Goal: Task Accomplishment & Management: Manage account settings

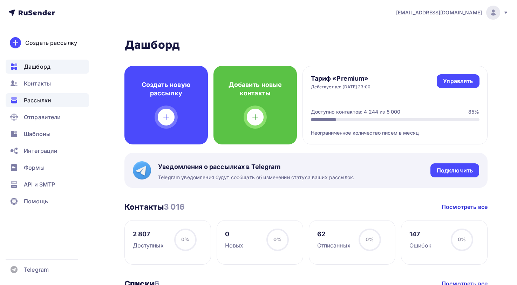
click at [36, 99] on span "Рассылки" at bounding box center [37, 100] width 27 height 8
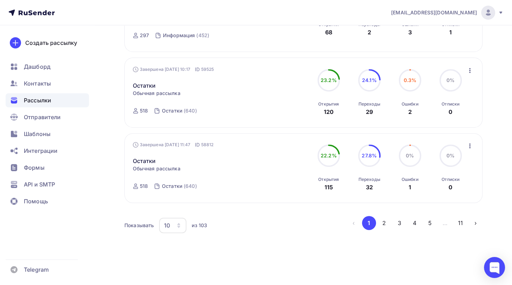
scroll to position [692, 0]
click at [180, 221] on icon "button" at bounding box center [179, 224] width 6 height 6
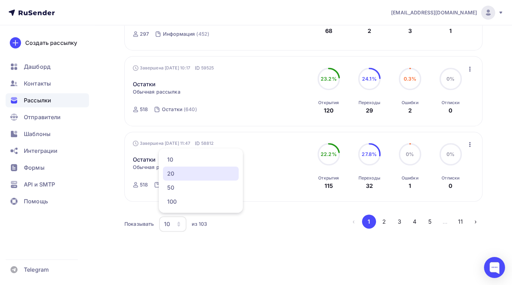
click at [177, 173] on div "20" at bounding box center [200, 173] width 67 height 8
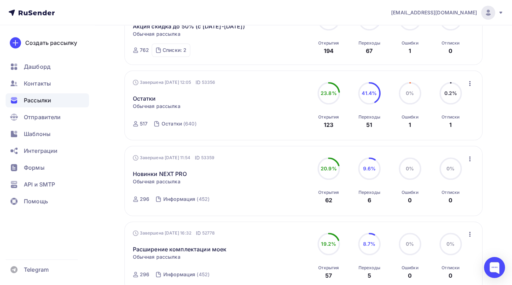
scroll to position [1425, 0]
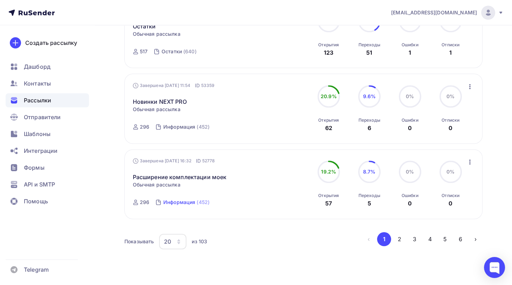
click at [175, 200] on div "Информация" at bounding box center [179, 202] width 32 height 7
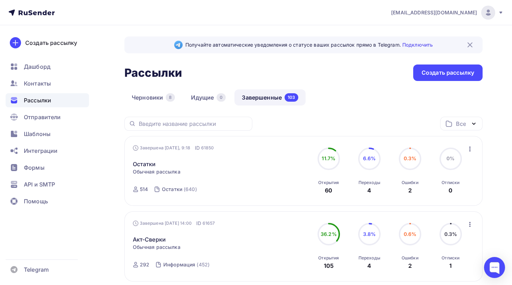
click at [473, 123] on icon "button" at bounding box center [473, 123] width 3 height 1
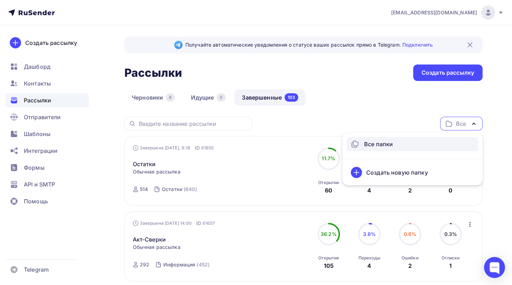
click at [473, 123] on icon "button" at bounding box center [474, 123] width 8 height 8
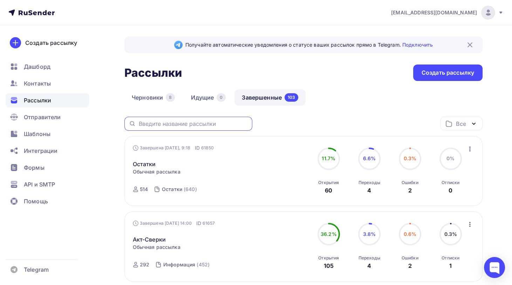
click at [170, 122] on input "text" at bounding box center [193, 124] width 109 height 8
type input "расшире"
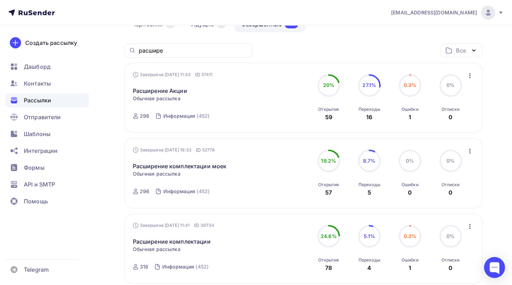
scroll to position [74, 0]
click at [207, 164] on link "Расширение комплектации моек" at bounding box center [180, 165] width 94 height 8
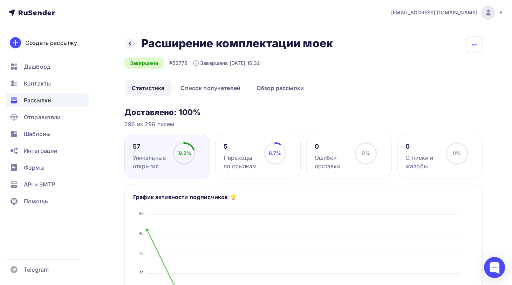
click at [472, 43] on icon "button" at bounding box center [474, 45] width 8 height 8
click at [434, 67] on div "Копировать" at bounding box center [447, 67] width 67 height 8
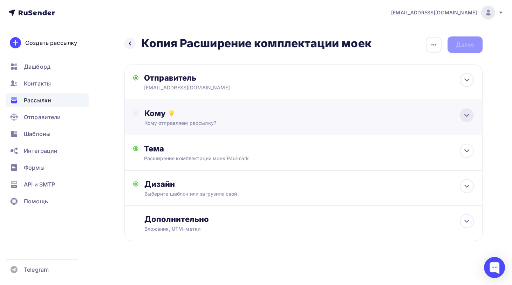
click at [464, 116] on icon at bounding box center [467, 115] width 8 height 8
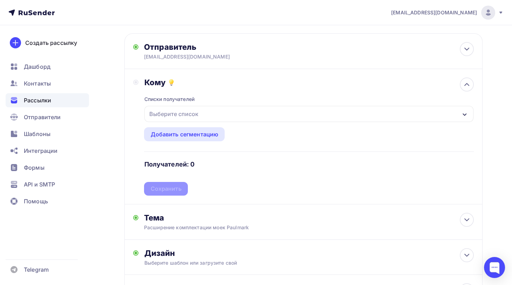
scroll to position [32, 0]
click at [186, 109] on div "Выберите список" at bounding box center [173, 113] width 55 height 13
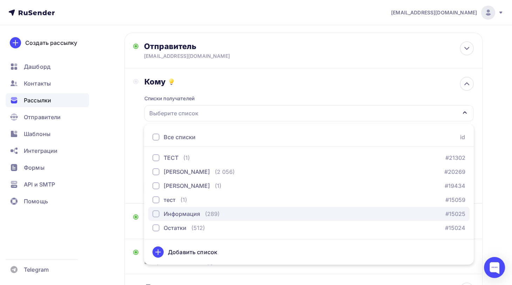
click at [156, 212] on div "button" at bounding box center [155, 213] width 7 height 7
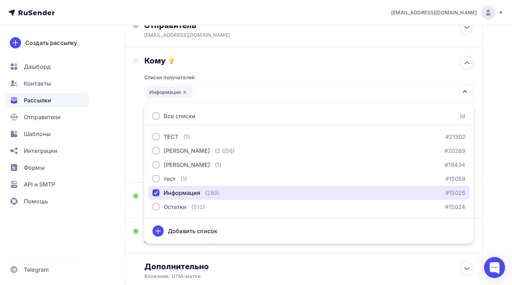
scroll to position [53, 0]
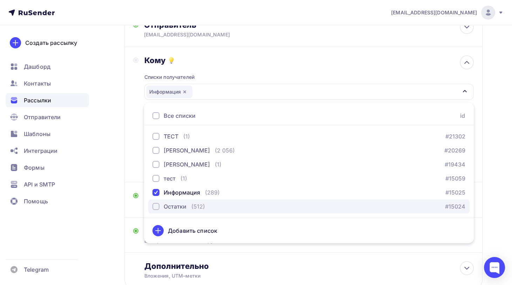
click at [157, 204] on div "button" at bounding box center [155, 206] width 7 height 7
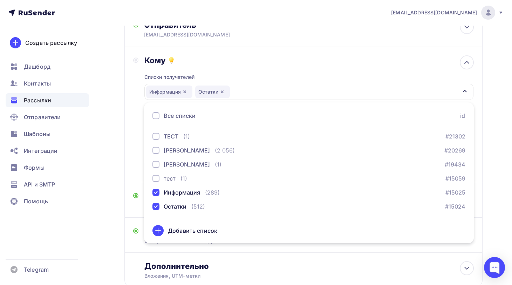
click at [313, 68] on div "Списки получателей Информация Остатки Все списки id ТЕСТ (1) #21302 Павел Пресн…" at bounding box center [309, 119] width 330 height 108
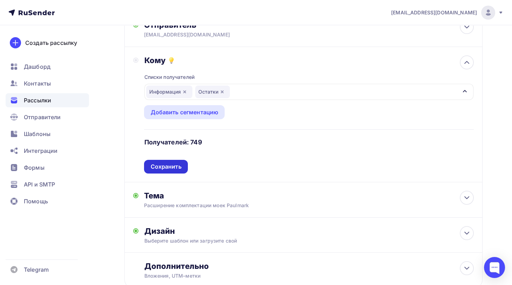
click at [168, 164] on div "Сохранить" at bounding box center [165, 167] width 31 height 8
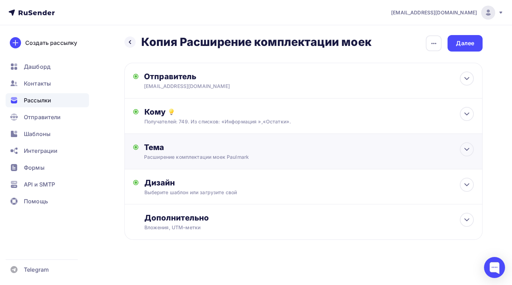
scroll to position [1, 0]
click at [468, 150] on icon at bounding box center [467, 149] width 8 height 8
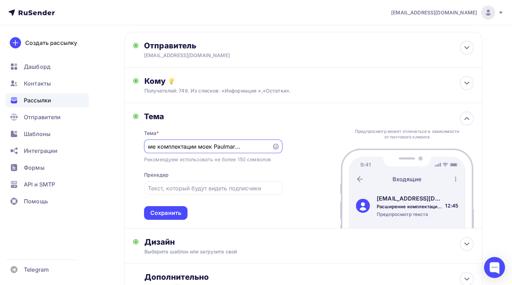
scroll to position [33, 0]
click at [166, 212] on div "Сохранить" at bounding box center [165, 212] width 31 height 8
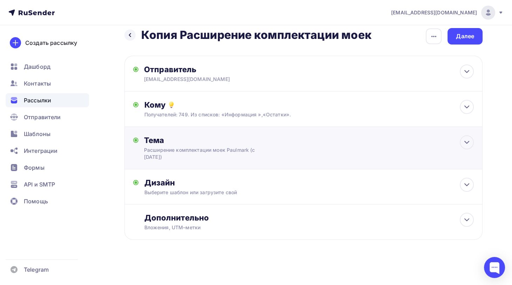
scroll to position [8, 0]
click at [465, 185] on icon at bounding box center [467, 185] width 8 height 8
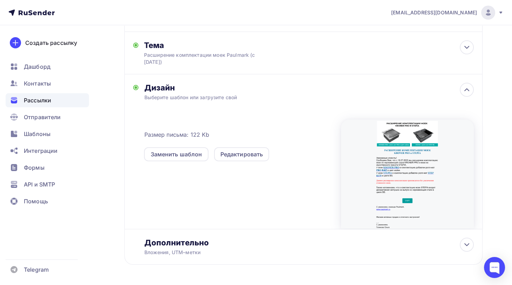
scroll to position [107, 0]
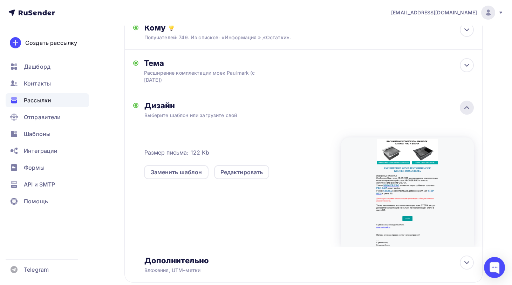
click at [468, 107] on icon at bounding box center [467, 107] width 8 height 8
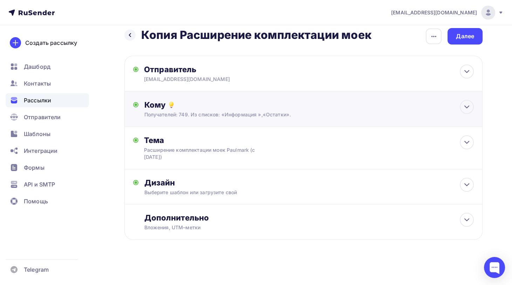
scroll to position [8, 0]
click at [468, 218] on icon at bounding box center [467, 220] width 8 height 8
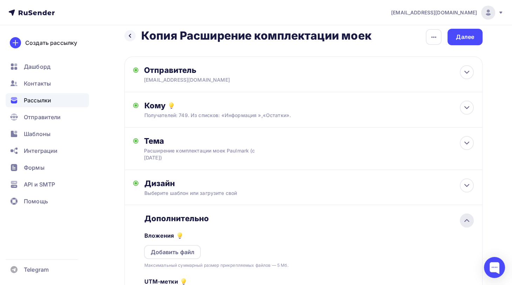
scroll to position [0, 0]
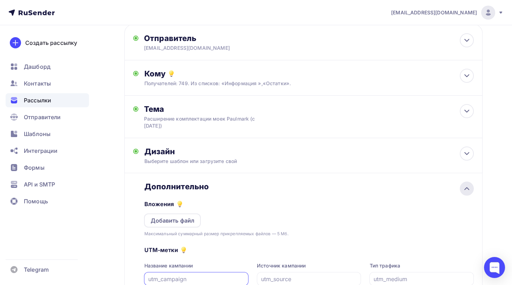
click at [466, 187] on icon at bounding box center [467, 188] width 4 height 2
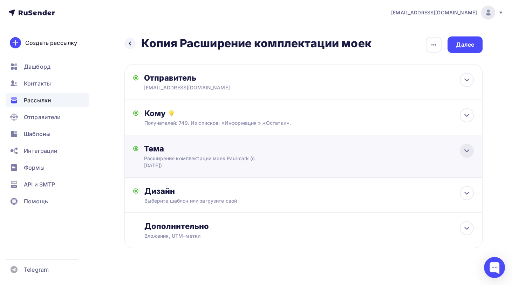
click at [465, 149] on icon at bounding box center [467, 150] width 8 height 8
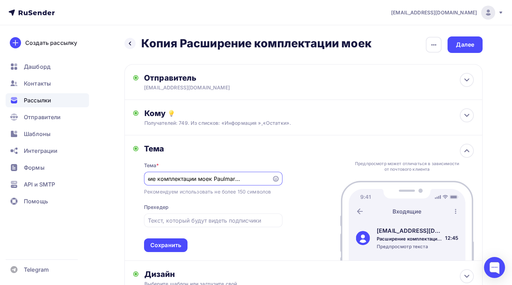
click at [235, 178] on input "Расширение комплектации моек Paulmark (с 18.07.25 г.)" at bounding box center [208, 179] width 120 height 8
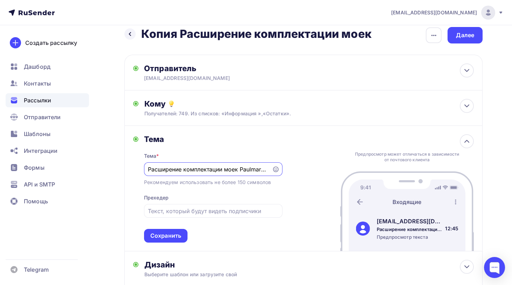
scroll to position [32, 0]
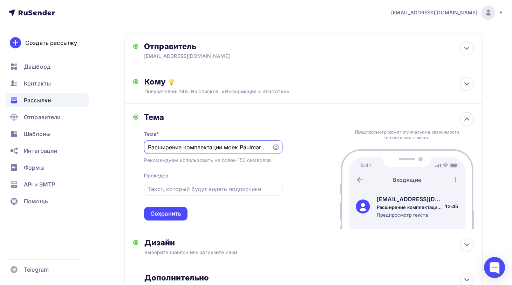
click at [259, 146] on input "Расширение комплектации моек Paulmark (с 18.07.25 г.)" at bounding box center [208, 147] width 120 height 8
click at [170, 145] on input "Расширение комплектации моек Paulmark (с 18.07.25 г.)" at bounding box center [208, 147] width 120 height 8
click at [155, 146] on input "Расширение комплектации моек Paulmark (с 18.07.25 г.)" at bounding box center [208, 147] width 120 height 8
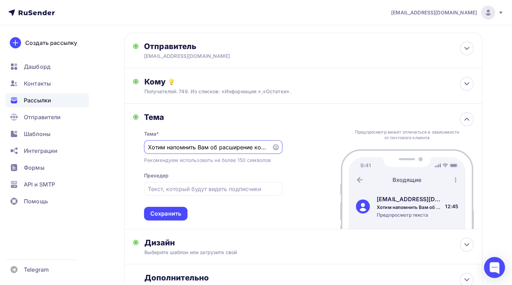
click at [254, 145] on input "Хотим напомнить Вам об расширение комплектации моек Paulmark (с 18.07.25 г.)" at bounding box center [208, 147] width 120 height 8
click at [258, 148] on input "Хотим напомнить Вам об расширении комплектации моек Paulmark (с 18.07.25 г.)" at bounding box center [208, 147] width 120 height 8
type input "Хотим напомнить Вам об расширении комплектации моек Paulmark (с 18.07.25 г.)"
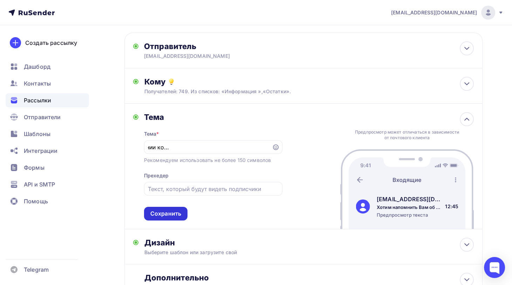
scroll to position [0, 0]
click at [162, 211] on div "Сохранить" at bounding box center [165, 214] width 31 height 8
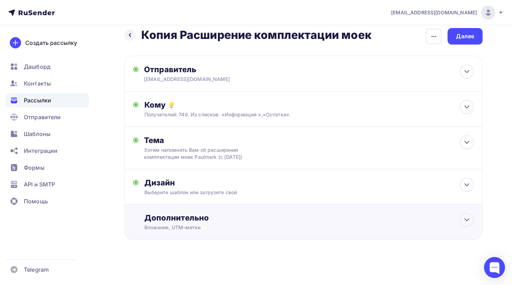
scroll to position [8, 0]
click at [464, 35] on div "Далее" at bounding box center [465, 37] width 18 height 8
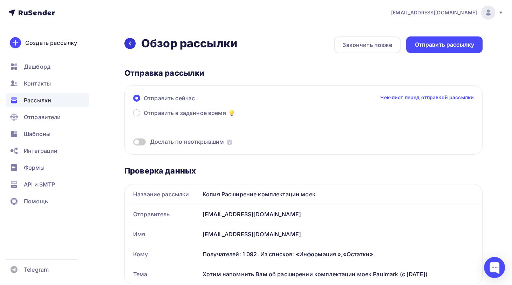
click at [131, 44] on icon at bounding box center [130, 44] width 6 height 6
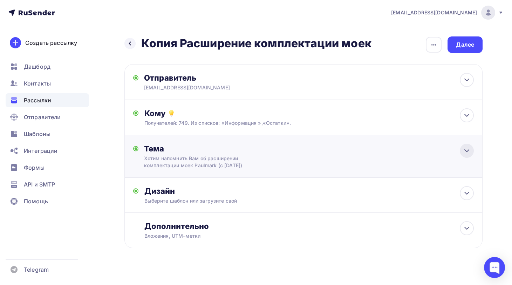
click at [466, 148] on icon at bounding box center [467, 150] width 8 height 8
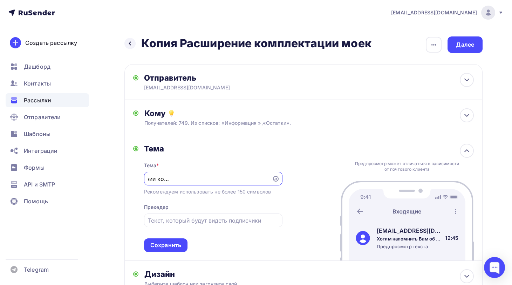
click at [172, 181] on input "Хотим напомнить Вам об расширении комплектации моек Paulmark (с 18.07.25 г.)" at bounding box center [208, 179] width 120 height 8
click at [173, 178] on input "Хотим напомнить Вам об расширении комплектации моек Paulmark (с 18.07.25 г.)" at bounding box center [208, 179] width 120 height 8
type input "Хотим напомнить Вам о расширении комплектации моек Paulmark (с 18.07.25 г.)"
click at [167, 244] on div "Сохранить" at bounding box center [165, 245] width 31 height 8
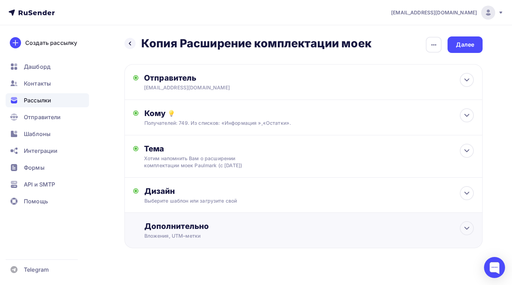
scroll to position [0, 0]
click at [467, 43] on div "Далее" at bounding box center [465, 45] width 18 height 8
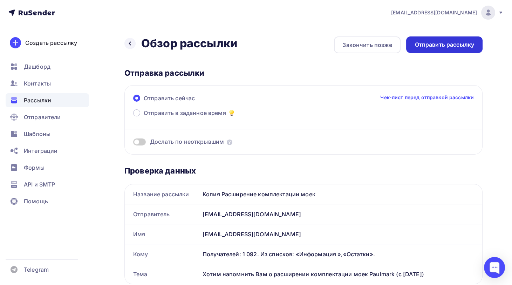
click at [441, 44] on div "Отправить рассылку" at bounding box center [445, 45] width 60 height 8
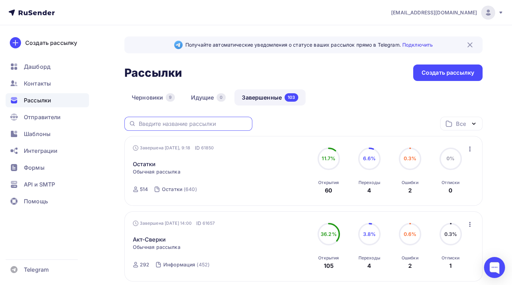
click at [207, 122] on input "text" at bounding box center [193, 124] width 109 height 8
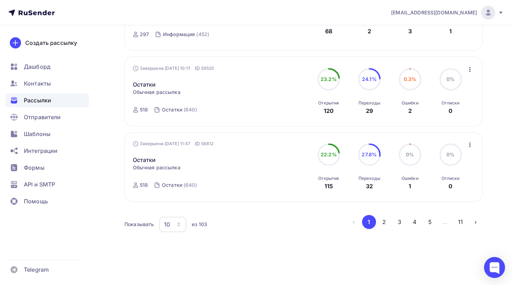
scroll to position [692, 0]
click at [178, 221] on icon "button" at bounding box center [178, 222] width 3 height 2
drag, startPoint x: 171, startPoint y: 189, endPoint x: 189, endPoint y: 195, distance: 19.4
click at [171, 189] on div "50" at bounding box center [200, 187] width 67 height 8
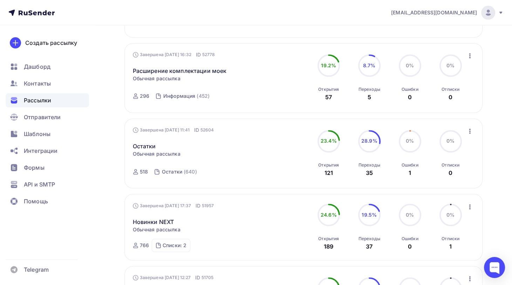
scroll to position [1499, 0]
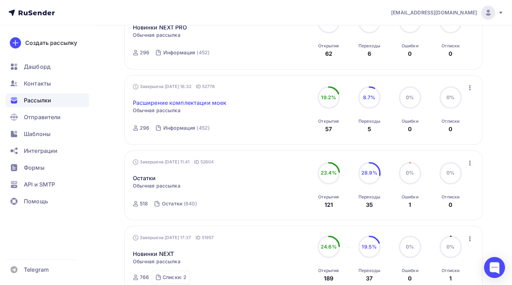
click at [191, 101] on link "Расширение комплектации моек" at bounding box center [180, 102] width 94 height 8
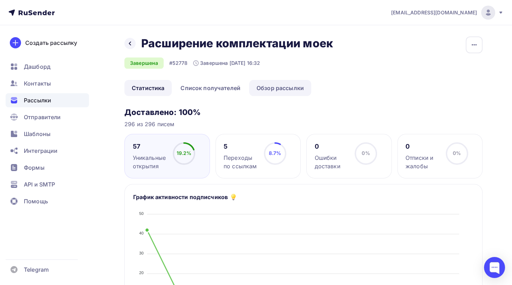
click at [285, 87] on link "Обзор рассылки" at bounding box center [280, 88] width 62 height 16
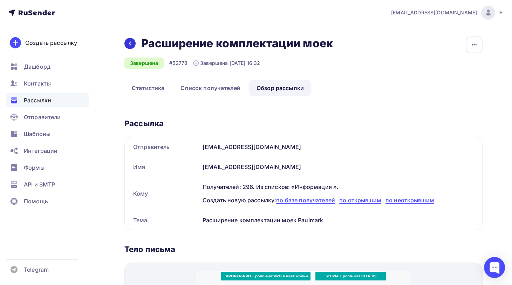
click at [128, 43] on icon at bounding box center [130, 44] width 6 height 6
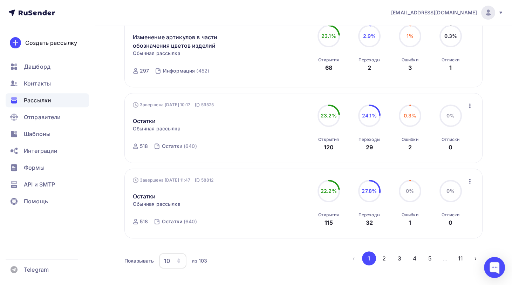
scroll to position [692, 0]
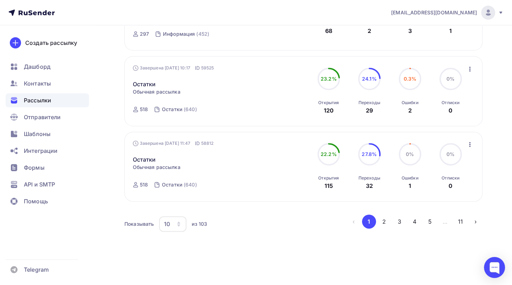
click at [180, 221] on icon "button" at bounding box center [179, 224] width 6 height 6
click at [175, 185] on div "50" at bounding box center [200, 187] width 67 height 8
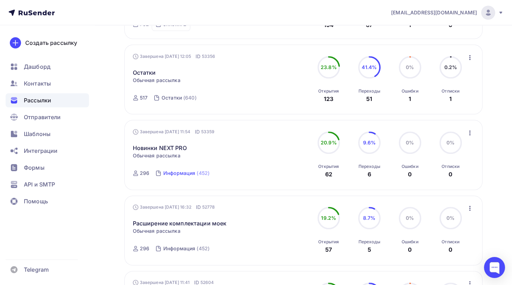
scroll to position [1383, 0]
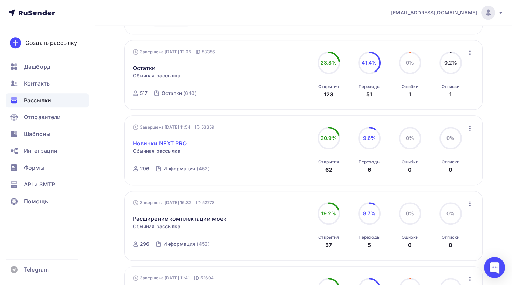
click at [171, 141] on link "Новинки NEXT PRO" at bounding box center [160, 143] width 54 height 8
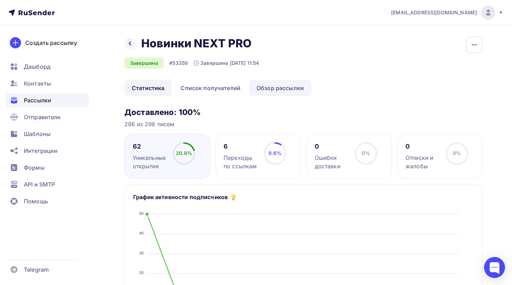
click at [280, 88] on link "Обзор рассылки" at bounding box center [280, 88] width 62 height 16
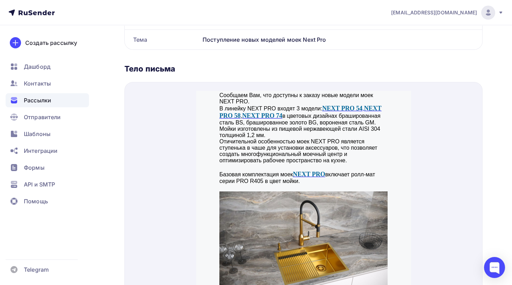
scroll to position [95, 0]
